Goal: Transaction & Acquisition: Download file/media

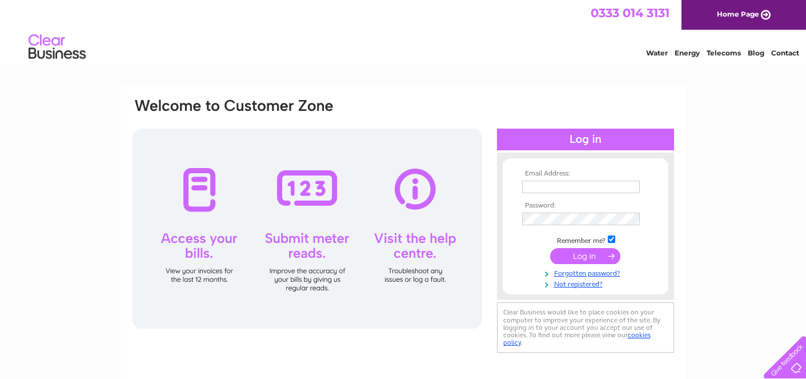
type input "hello@eastendpress.com"
click at [590, 260] on input "submit" at bounding box center [585, 256] width 70 height 16
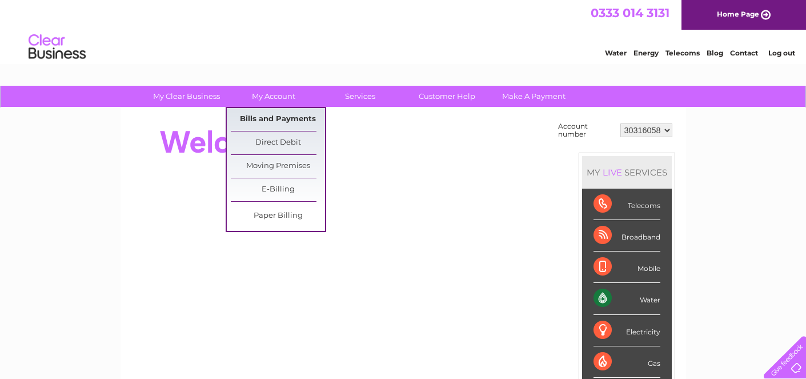
click at [274, 112] on link "Bills and Payments" at bounding box center [278, 119] width 94 height 23
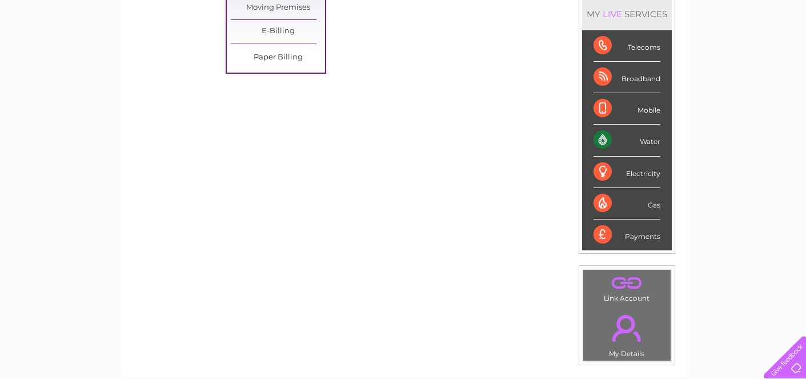
scroll to position [334, 0]
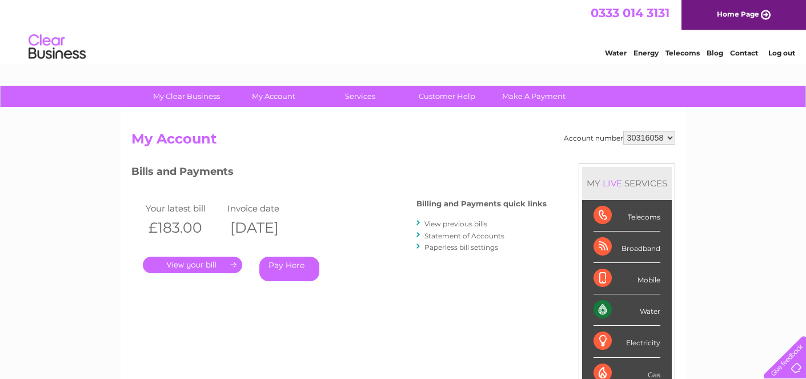
click at [205, 263] on link "." at bounding box center [192, 265] width 99 height 17
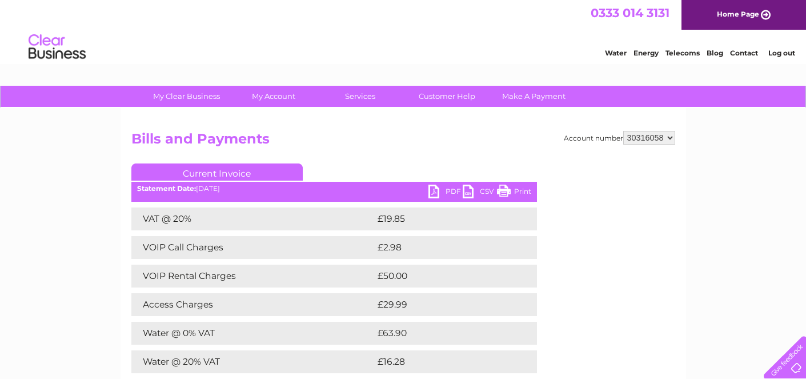
click at [449, 191] on link "PDF" at bounding box center [446, 193] width 34 height 17
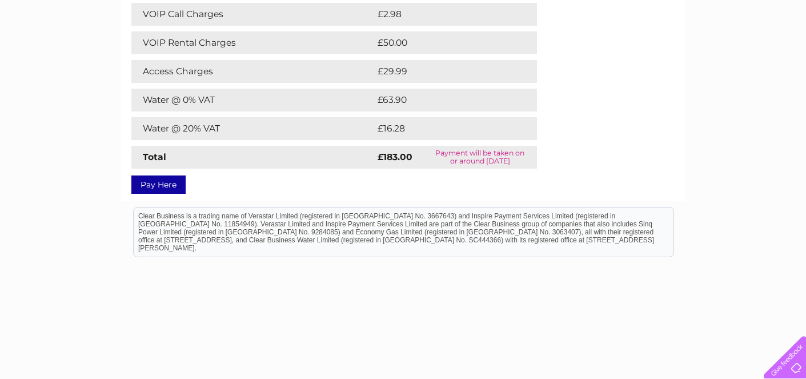
scroll to position [259, 0]
